Goal: Check status: Check status

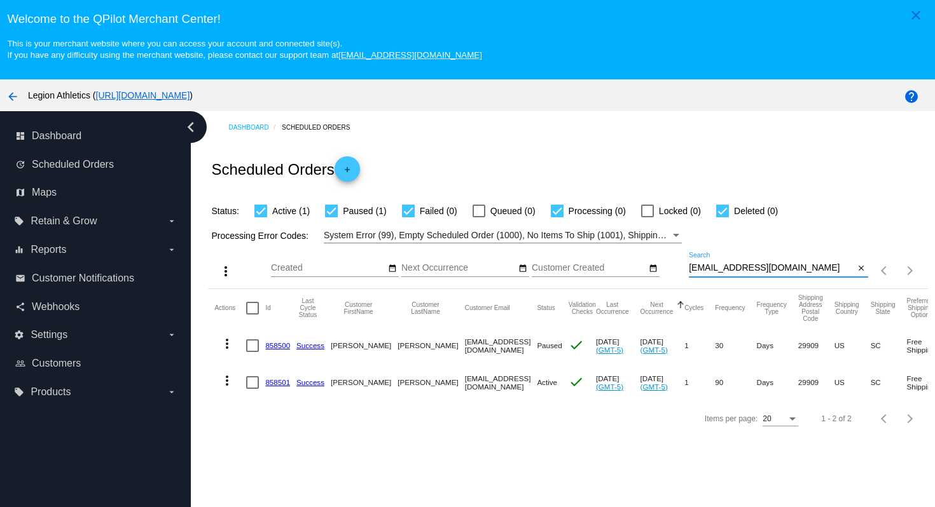
click at [791, 269] on input "[EMAIL_ADDRESS][DOMAIN_NAME]" at bounding box center [772, 268] width 166 height 10
click at [792, 268] on input "[EMAIL_ADDRESS][DOMAIN_NAME]" at bounding box center [772, 268] width 166 height 10
drag, startPoint x: 792, startPoint y: 271, endPoint x: 795, endPoint y: 247, distance: 24.4
click at [795, 247] on div "more_vert Aug Jan Feb Mar [DATE]" at bounding box center [567, 266] width 719 height 45
paste input "cstephens16"
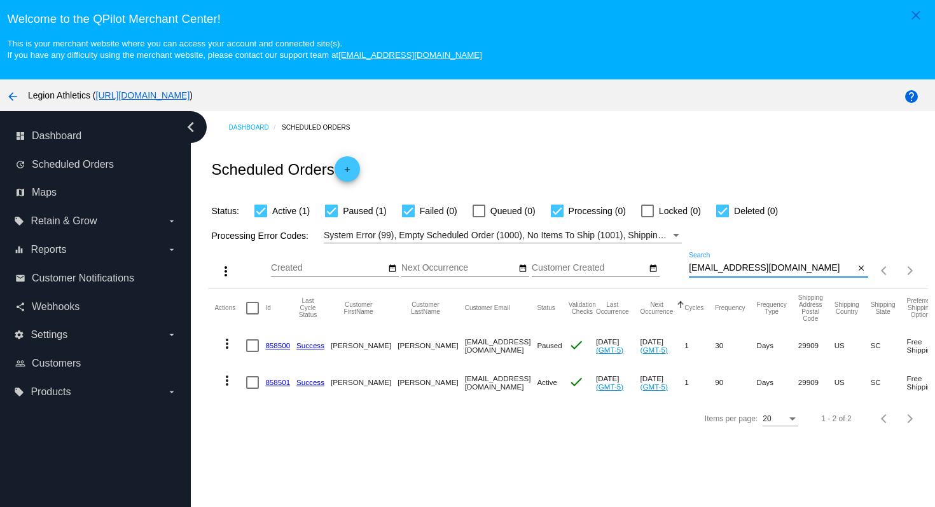
type input "[EMAIL_ADDRESS][DOMAIN_NAME]"
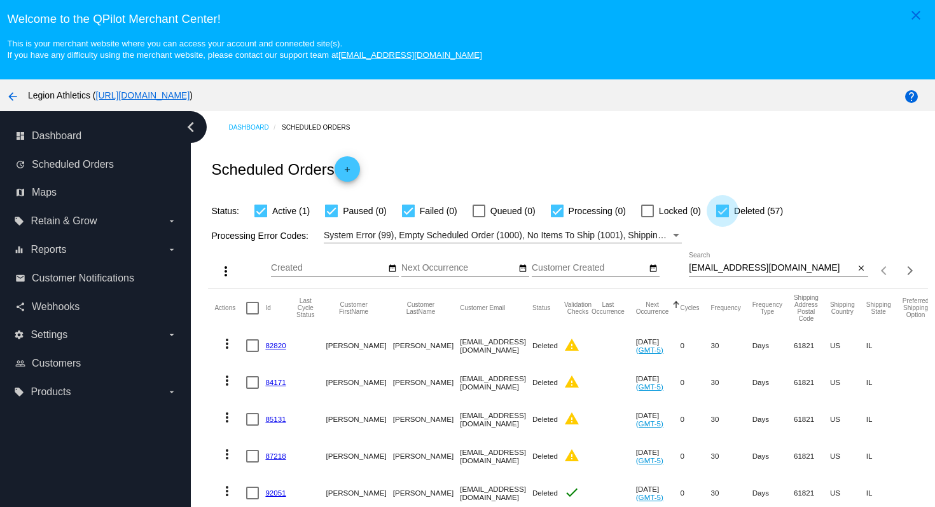
click at [716, 217] on div at bounding box center [722, 211] width 13 height 13
click at [722, 217] on input "Deleted (57)" at bounding box center [722, 217] width 1 height 1
checkbox input "false"
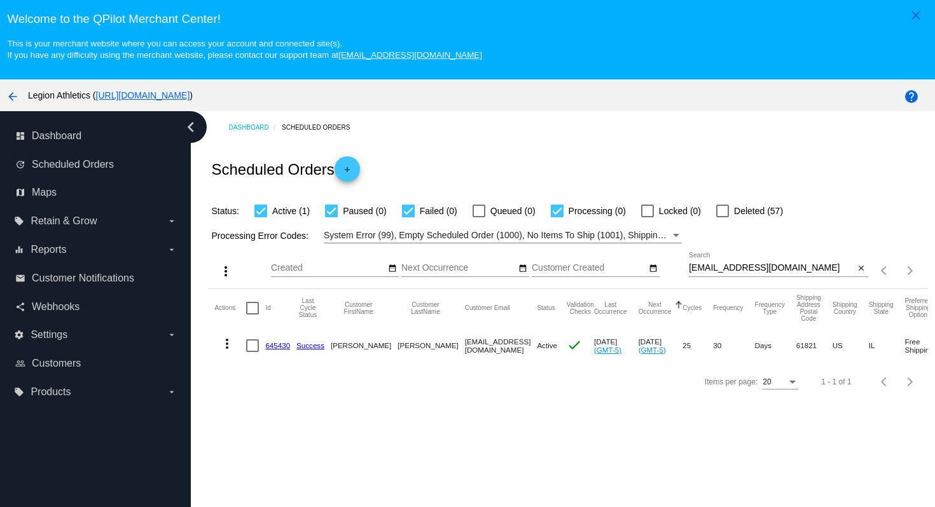
click at [274, 350] on link "645430" at bounding box center [277, 345] width 25 height 8
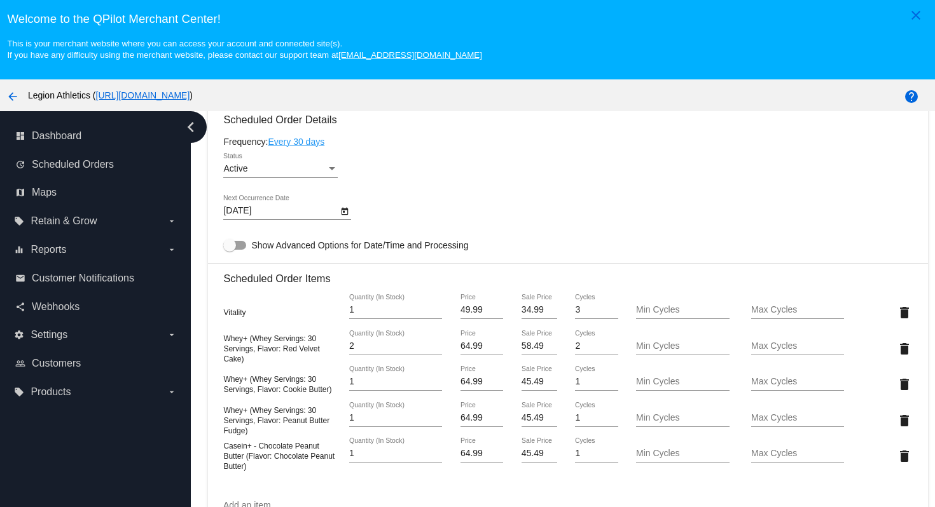
scroll to position [748, 0]
